Goal: Task Accomplishment & Management: Use online tool/utility

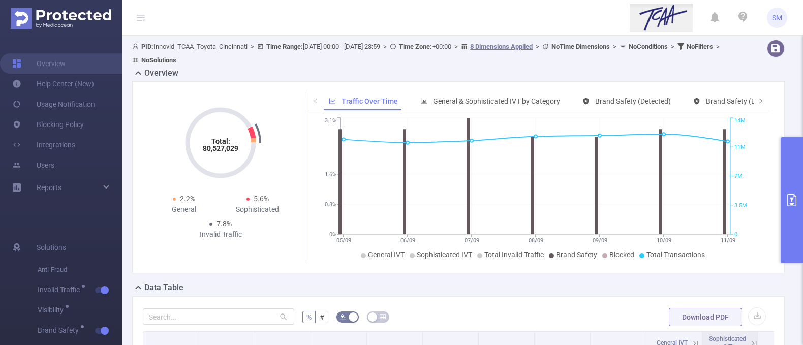
scroll to position [0, 931]
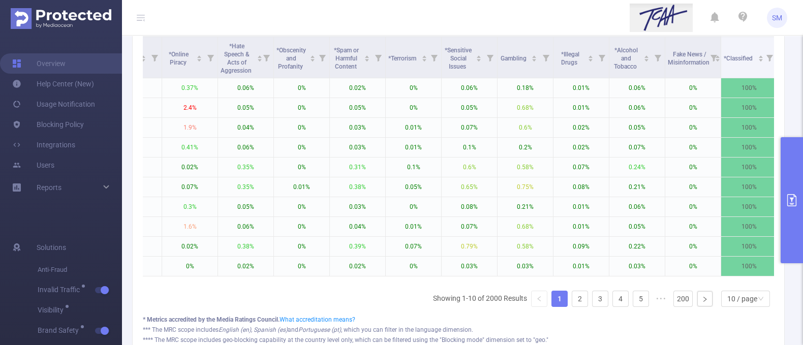
click at [309, 19] on header "SM" at bounding box center [401, 18] width 803 height 36
click at [348, 8] on header "SM" at bounding box center [401, 18] width 803 height 36
click at [348, 14] on header "SM" at bounding box center [401, 18] width 803 height 36
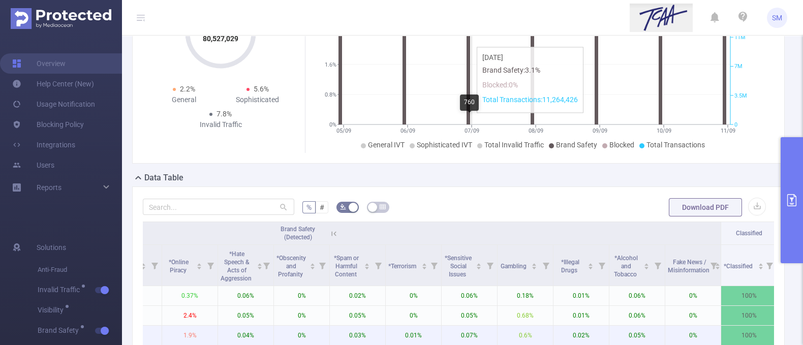
scroll to position [0, 0]
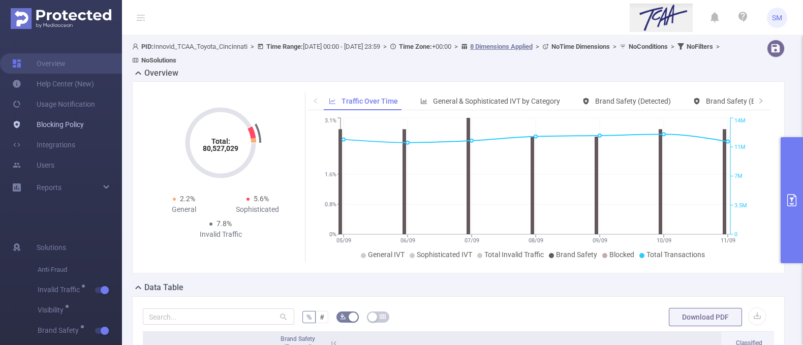
click at [61, 130] on link "Blocking Policy" at bounding box center [48, 124] width 72 height 20
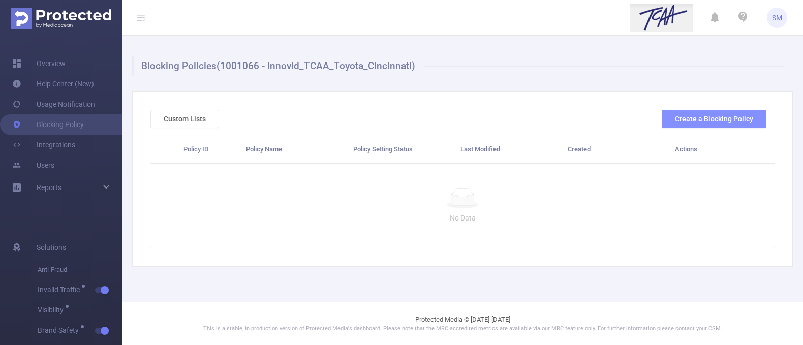
click at [699, 118] on button "Create a Blocking Policy" at bounding box center [713, 119] width 105 height 18
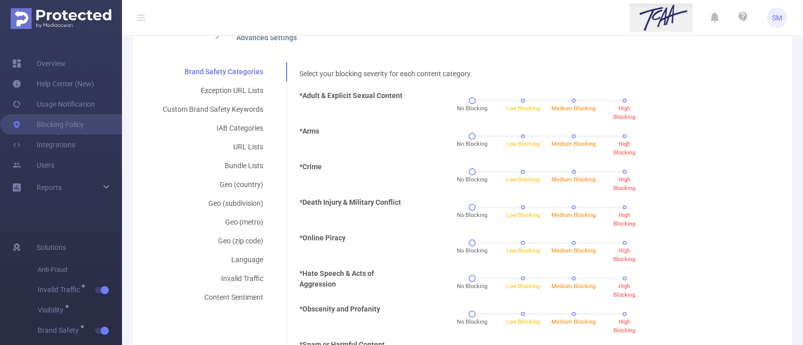
scroll to position [190, 0]
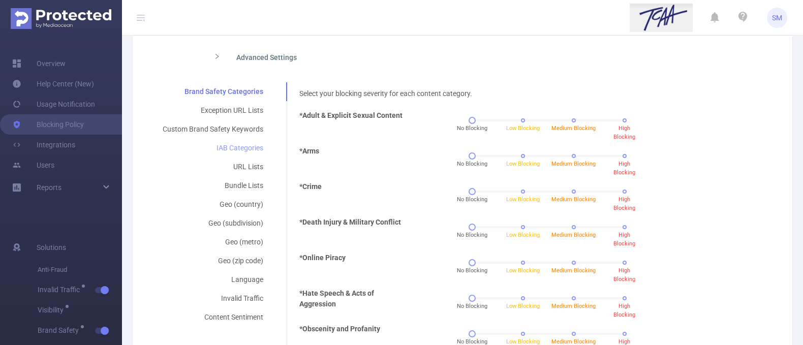
click at [248, 148] on div "IAB Categories" at bounding box center [212, 148] width 125 height 19
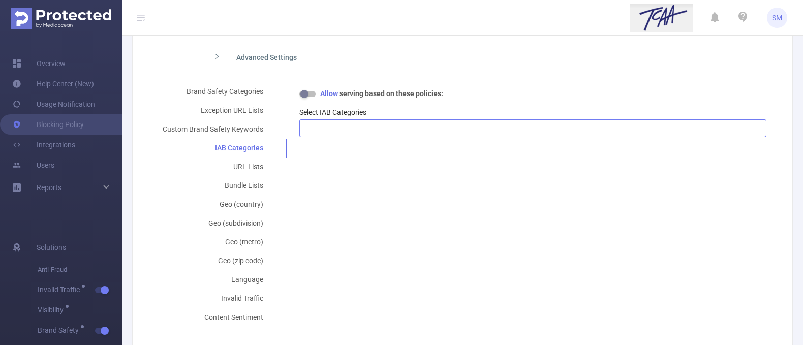
click at [349, 133] on div at bounding box center [533, 128] width 456 height 17
click at [214, 129] on div "Custom Brand Safety Keywords" at bounding box center [212, 129] width 125 height 19
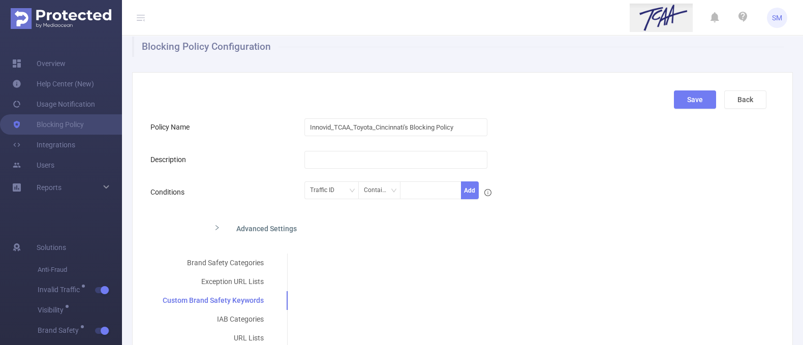
scroll to position [0, 0]
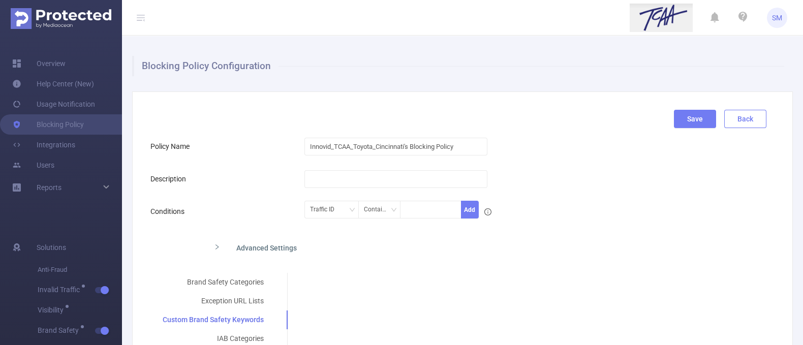
click at [724, 113] on button "Back" at bounding box center [745, 119] width 42 height 18
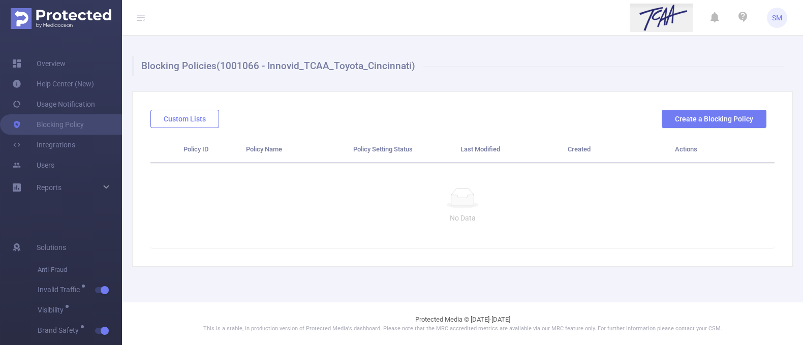
click at [181, 119] on button "Custom Lists" at bounding box center [184, 119] width 69 height 18
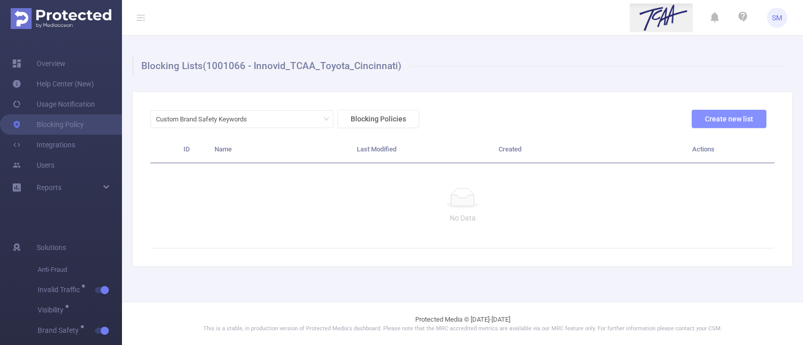
click at [729, 122] on button "Create new list" at bounding box center [728, 119] width 75 height 18
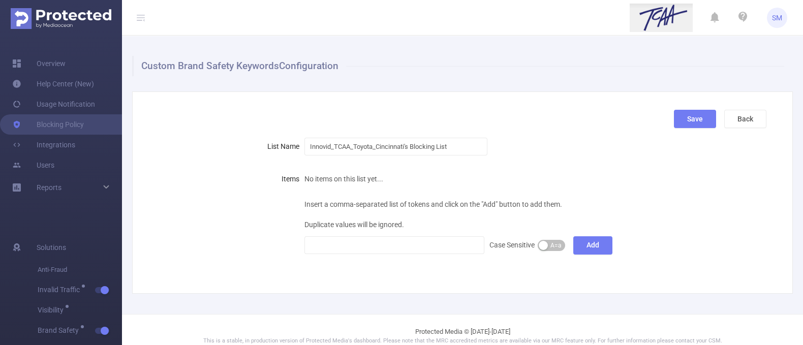
scroll to position [12, 0]
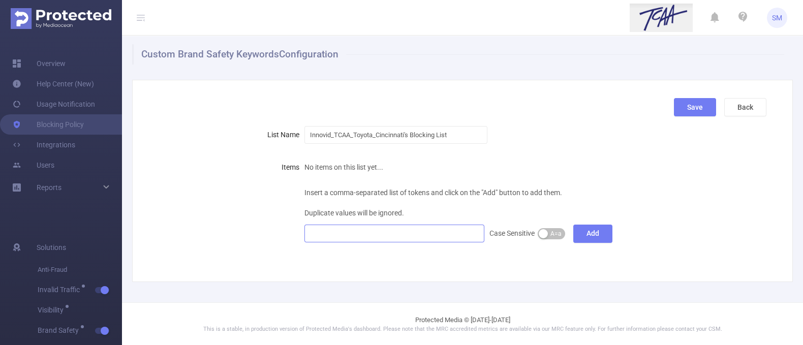
click at [373, 239] on div at bounding box center [394, 233] width 169 height 17
drag, startPoint x: 456, startPoint y: 133, endPoint x: 167, endPoint y: 120, distance: 288.8
click at [167, 120] on div "Save Back List Name Innovid_TCAA_Toyota_Cincinnati's Blocking List Items No ite…" at bounding box center [462, 181] width 660 height 202
type input "Blocking URL, Categories, Keywords, Phrases, App Lists"
click at [423, 232] on div at bounding box center [394, 233] width 169 height 17
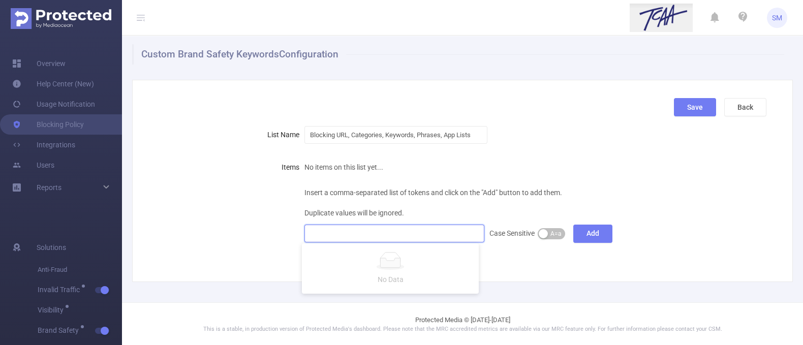
click at [664, 226] on div "Items No items on this list yet... Insert a comma-separated list of tokens and …" at bounding box center [458, 200] width 616 height 86
click at [376, 234] on div at bounding box center [394, 233] width 169 height 17
paste input
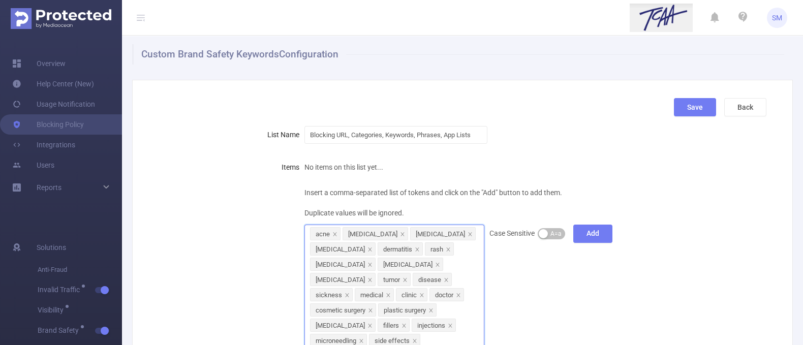
scroll to position [194, 0]
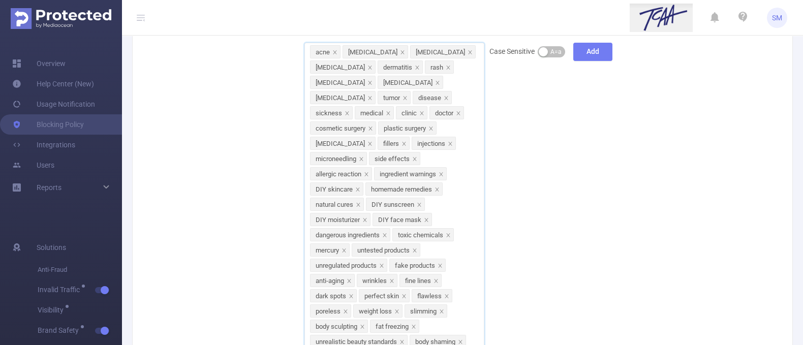
click at [630, 253] on div "Insert a comma-separated list of tokens and click on the "Add" button to add th…" at bounding box center [483, 183] width 359 height 365
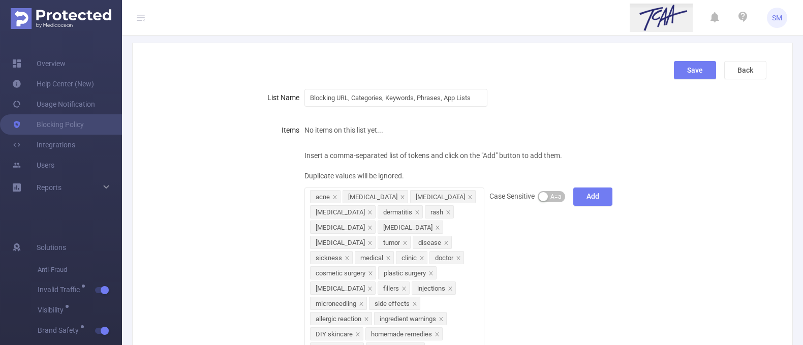
scroll to position [3, 0]
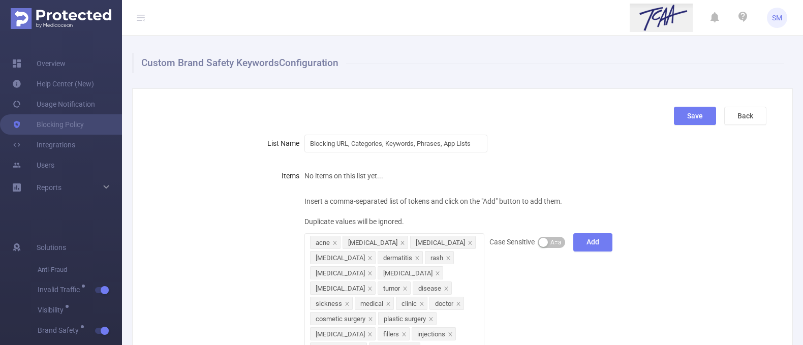
drag, startPoint x: 735, startPoint y: 112, endPoint x: 749, endPoint y: 179, distance: 68.4
click at [749, 179] on div "Save Back List Name Blocking URL, Categories, Keywords, Phrases, App Lists Item…" at bounding box center [462, 341] width 660 height 506
click at [732, 110] on button "Back" at bounding box center [745, 116] width 42 height 18
click at [734, 114] on button "Back" at bounding box center [745, 116] width 42 height 18
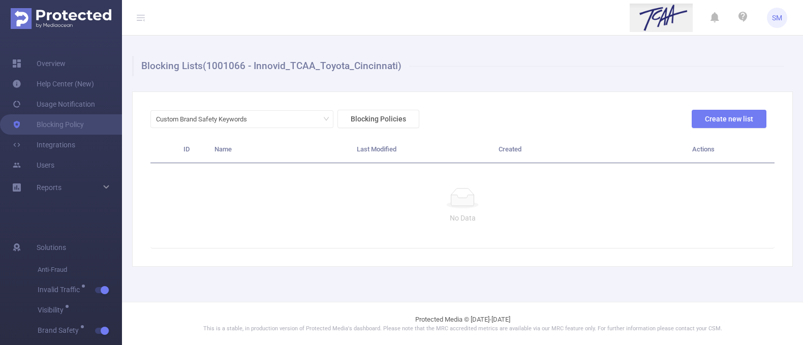
scroll to position [0, 0]
click at [38, 61] on link "Overview" at bounding box center [38, 63] width 53 height 20
